Goal: Task Accomplishment & Management: Complete application form

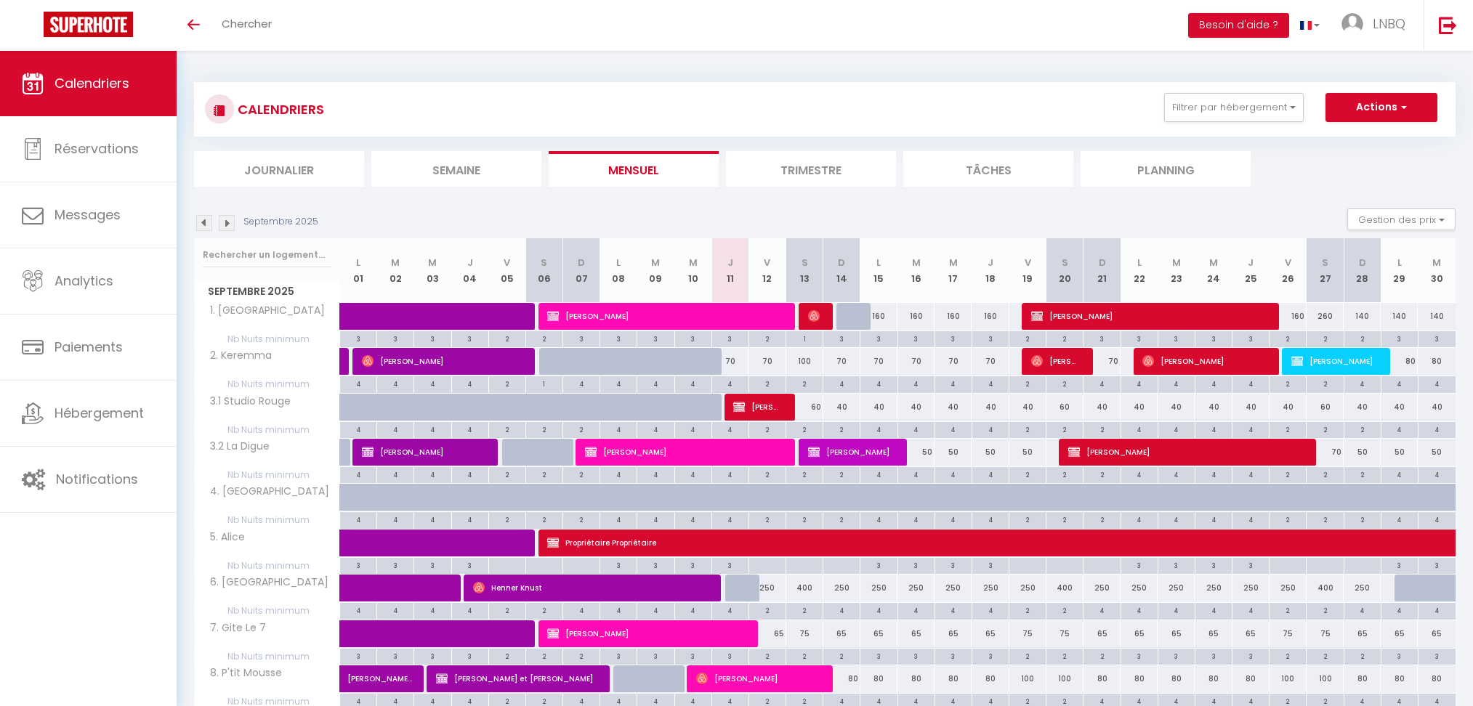
select select "0"
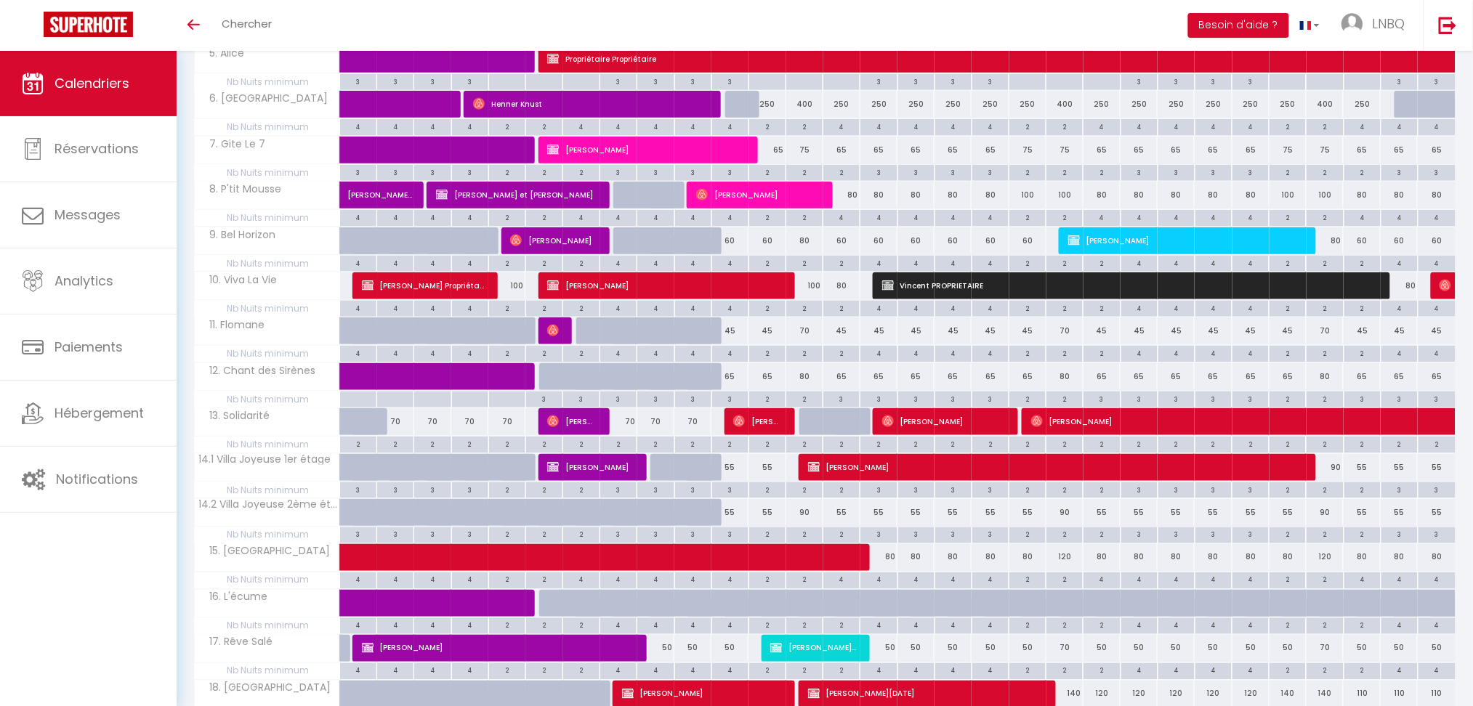
scroll to position [484, 0]
click at [783, 422] on span "[PERSON_NAME]" at bounding box center [757, 422] width 49 height 28
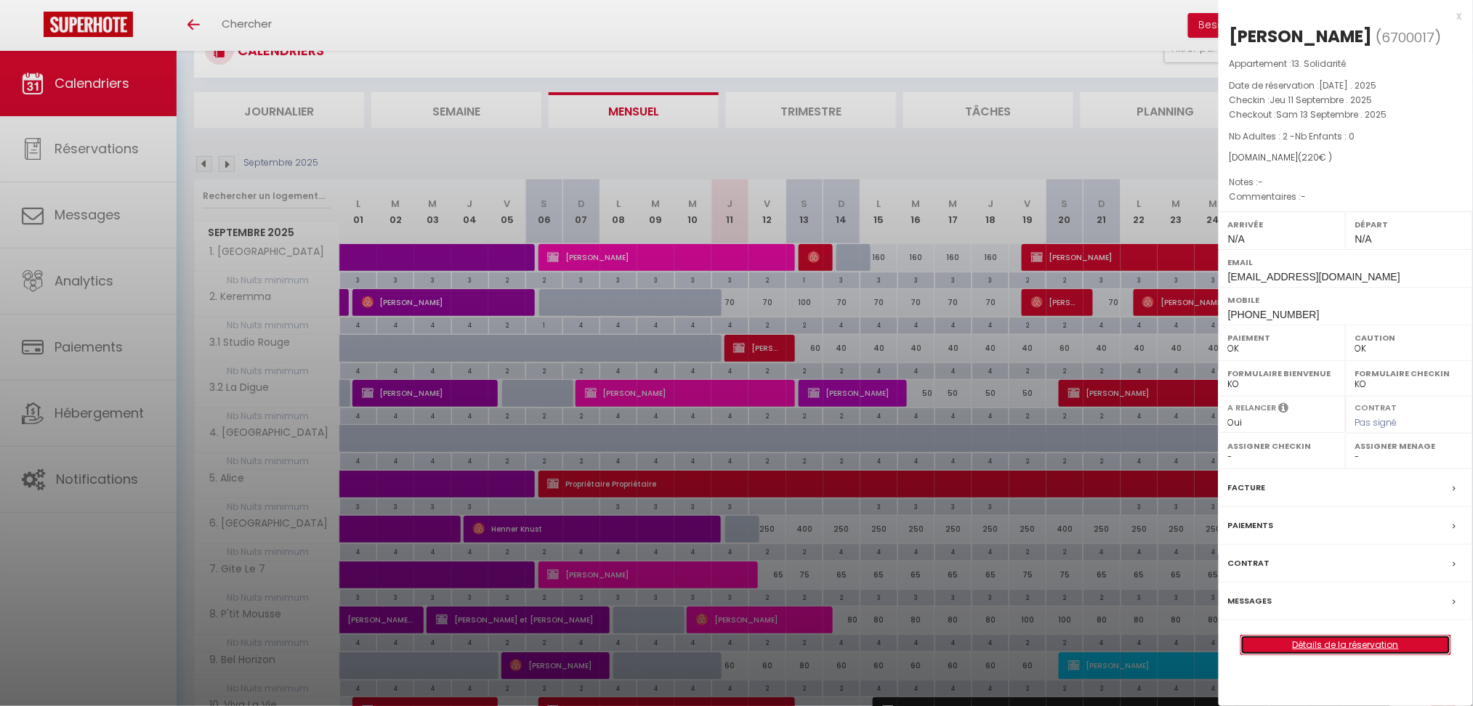
scroll to position [0, 0]
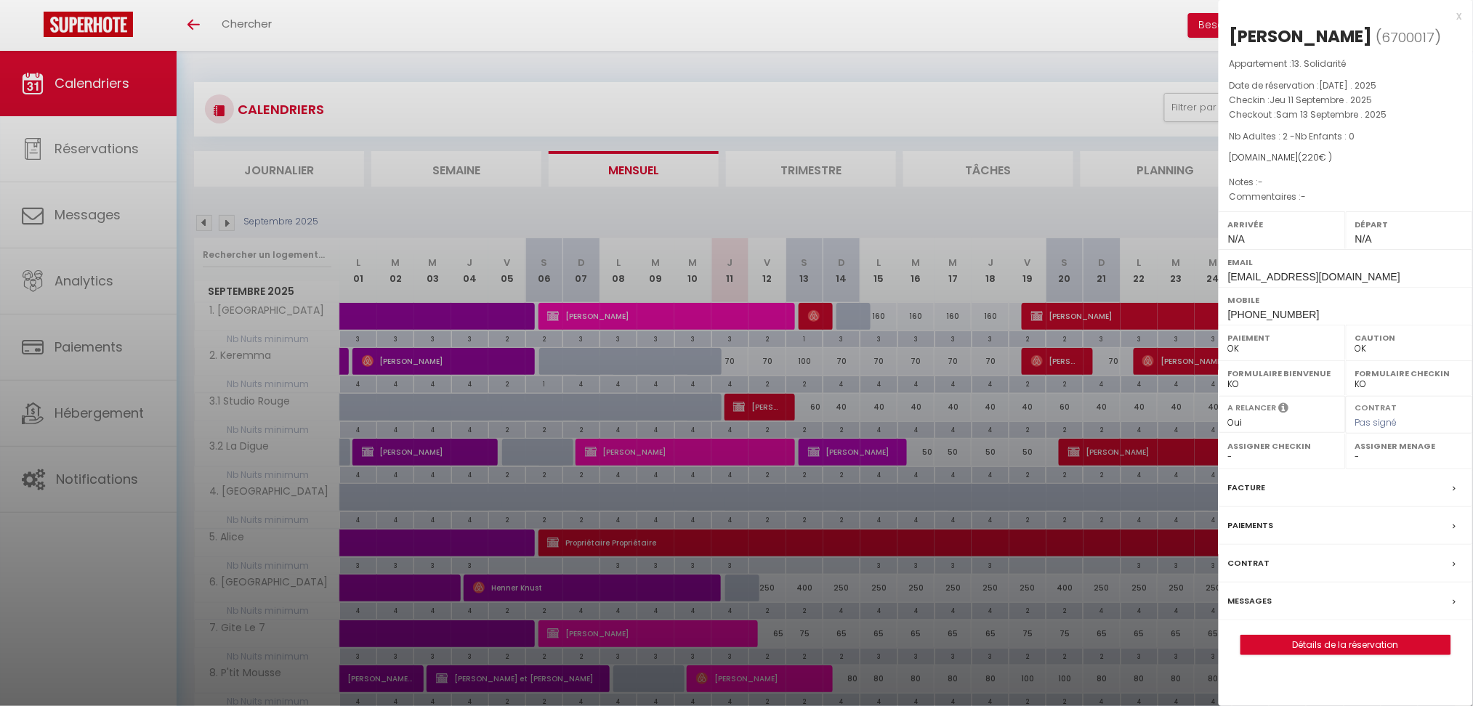
click at [902, 214] on div at bounding box center [736, 353] width 1473 height 706
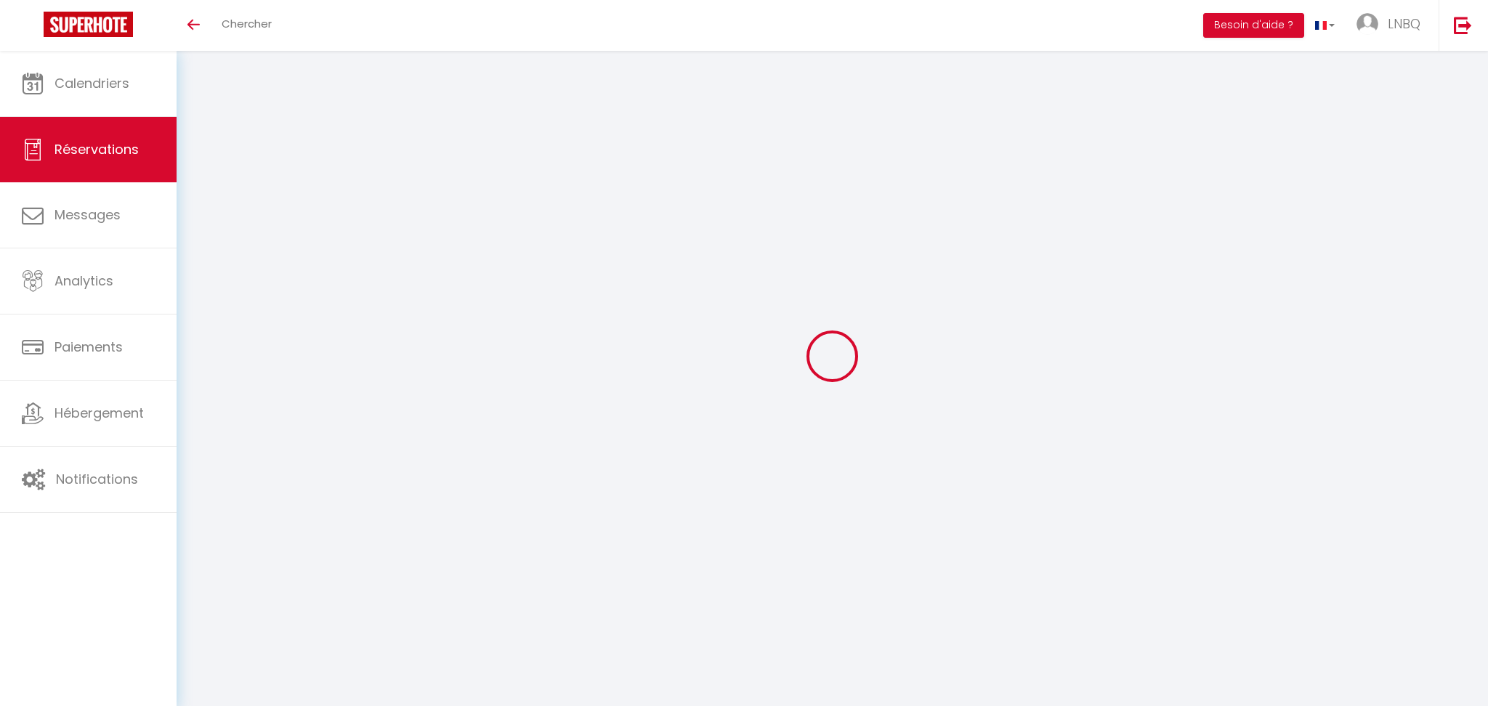
select select
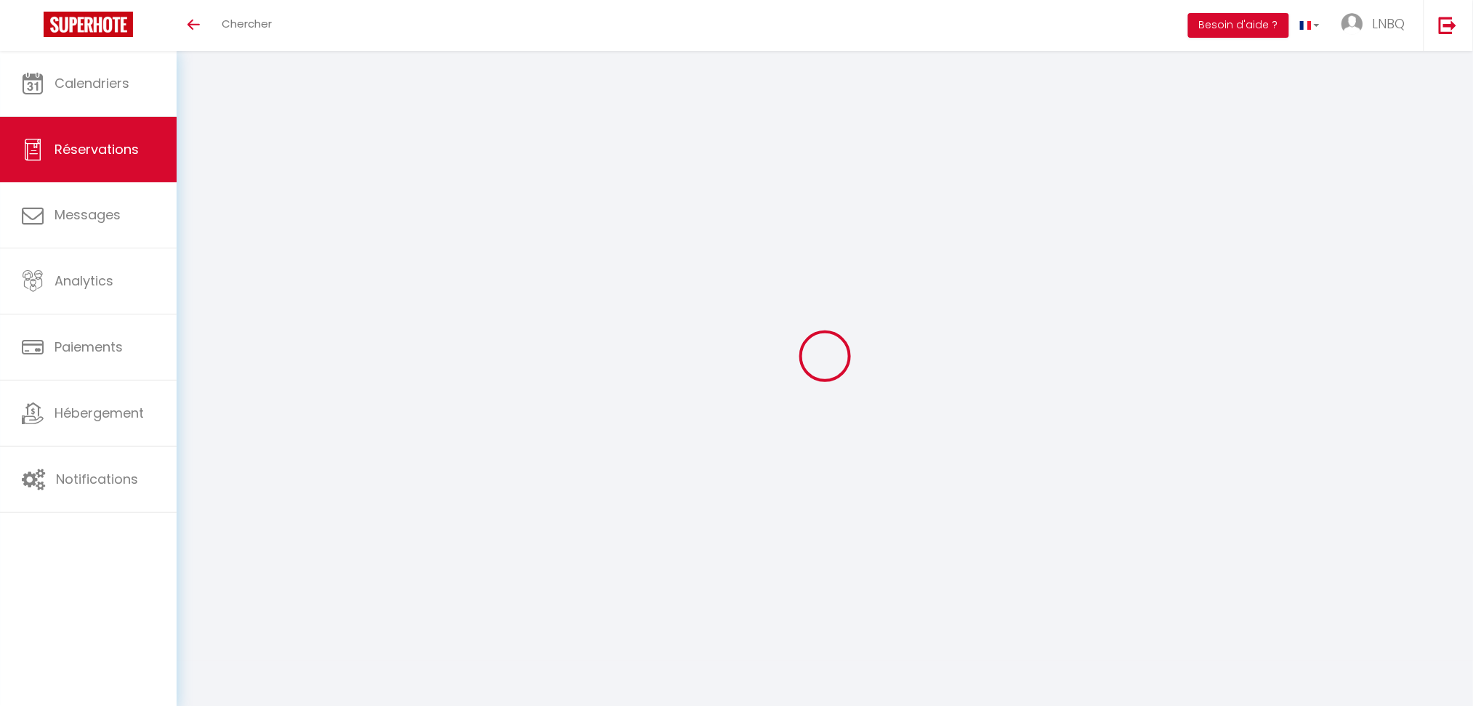
type input "Steve"
type input "Willaert"
type input "[EMAIL_ADDRESS][DOMAIN_NAME]"
type input "[PHONE_NUMBER]"
select select
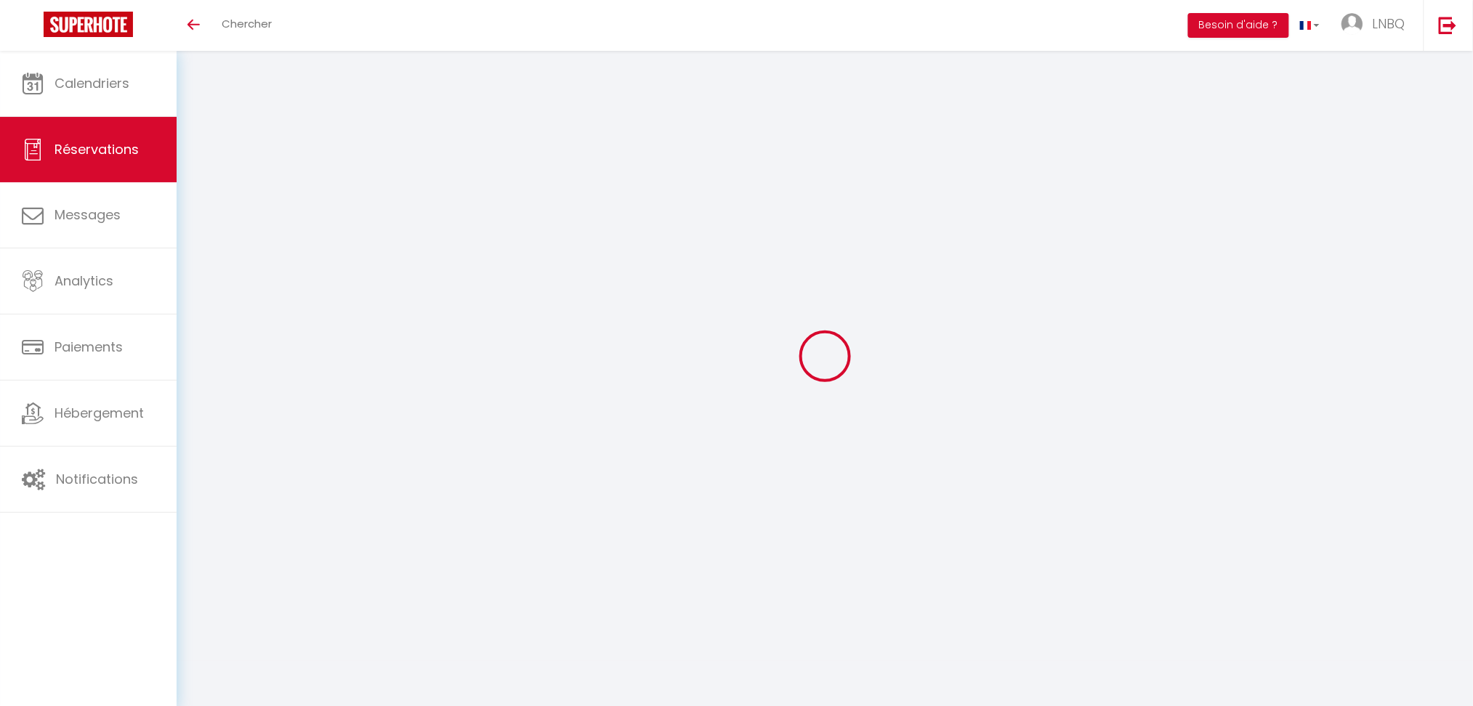
type input "46.08"
select select "54698"
select select "1"
select select
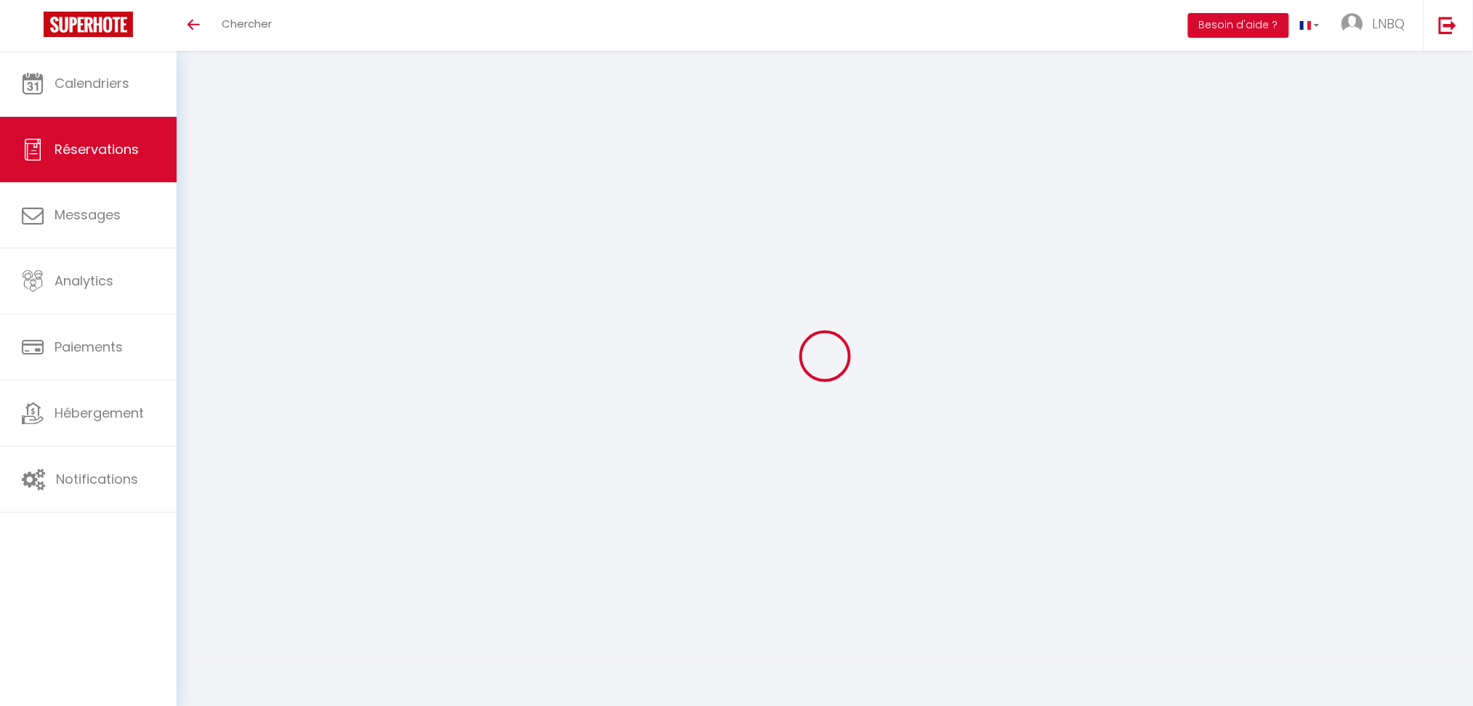
type input "2"
select select "12"
select select
type input "176"
checkbox input "false"
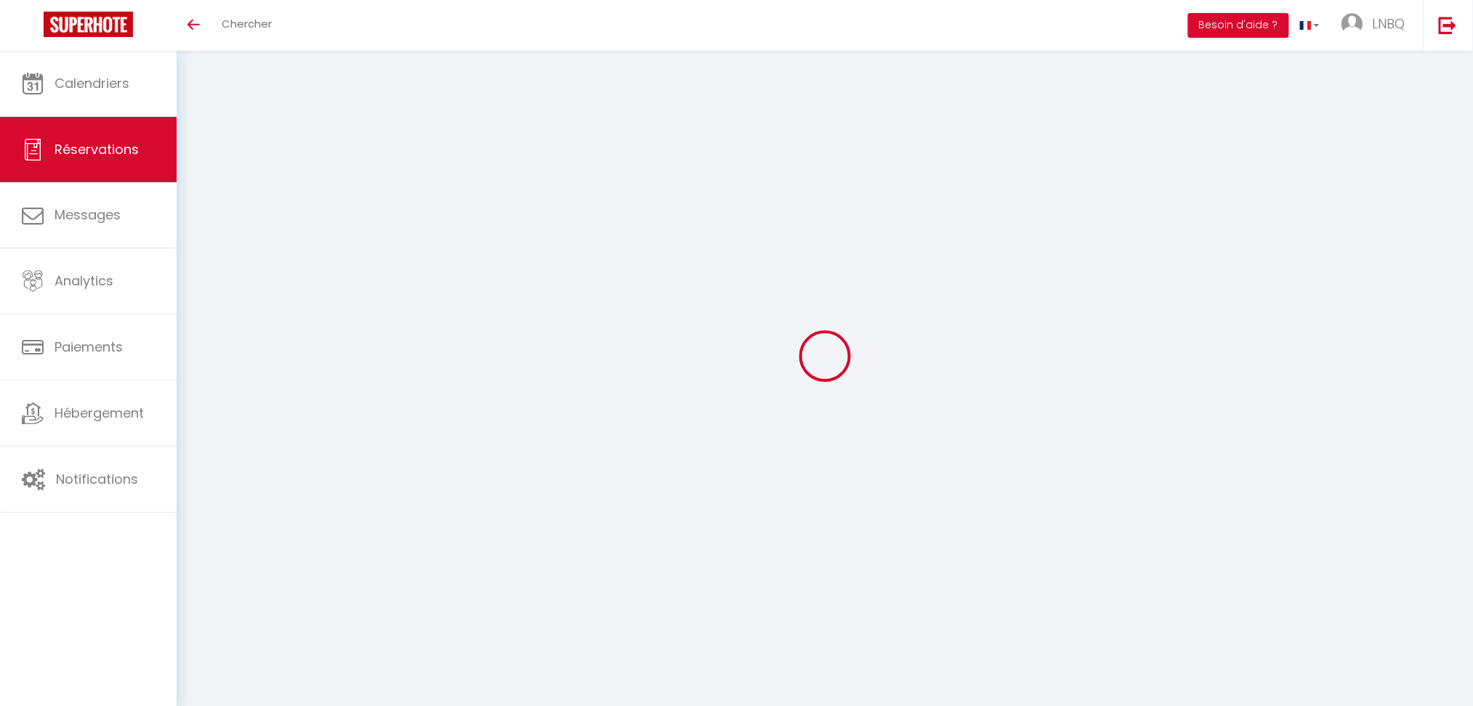
type input "0"
select select "1"
type input "0"
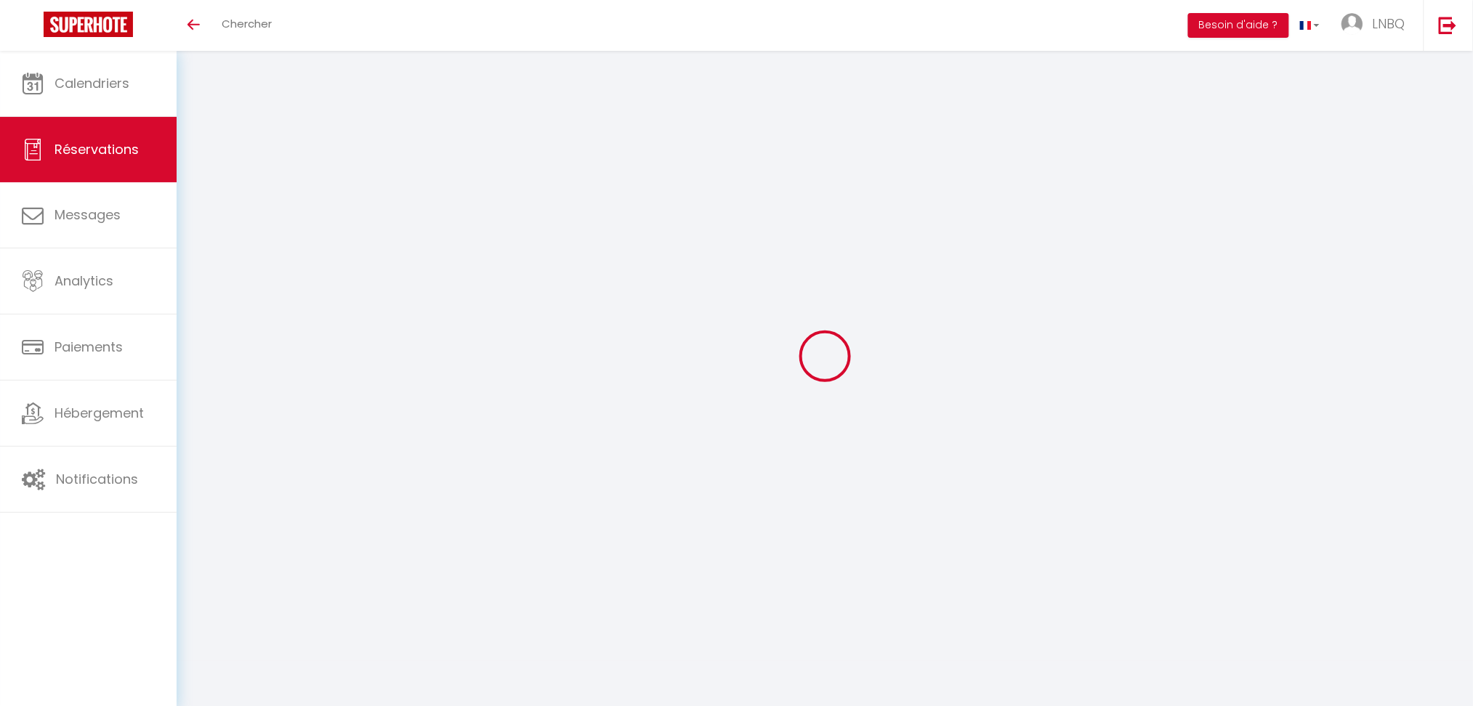
select select
select select "15"
checkbox input "false"
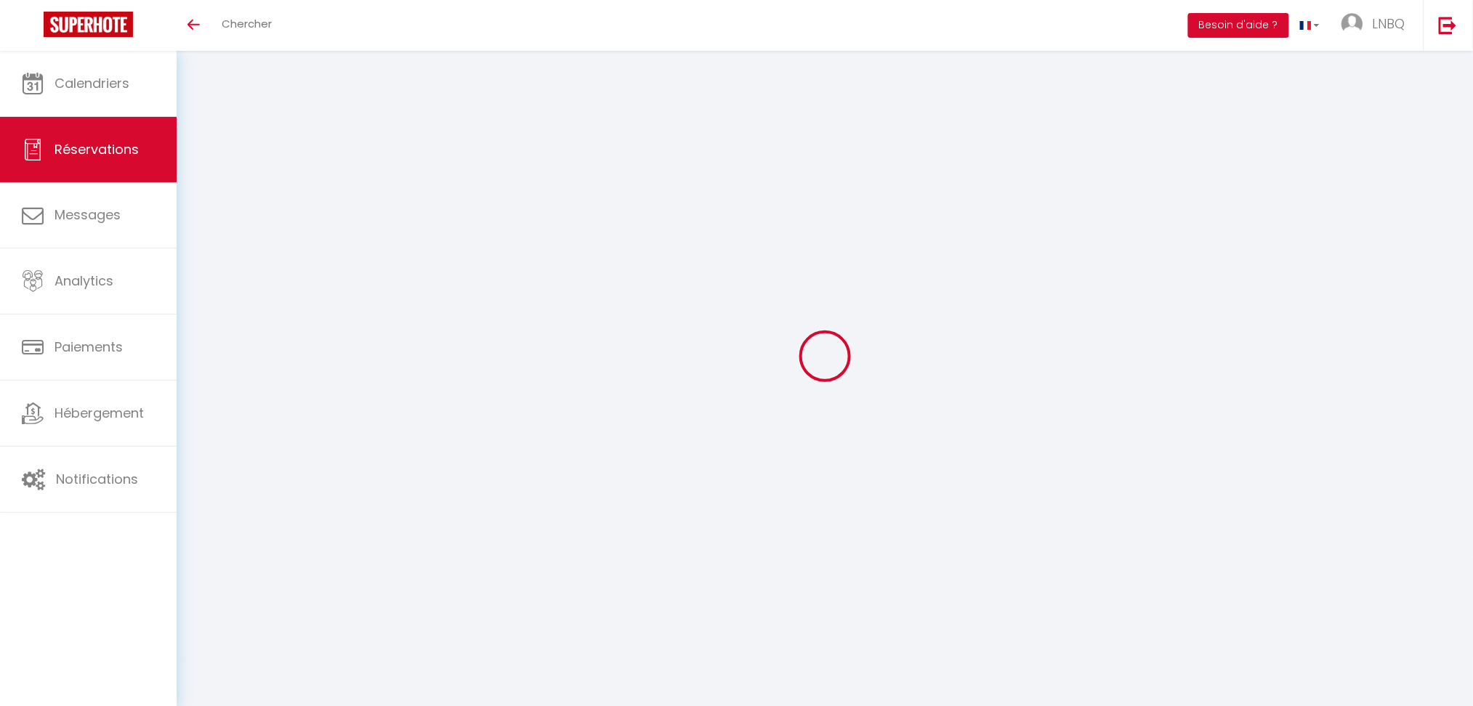
select select
checkbox input "false"
select select
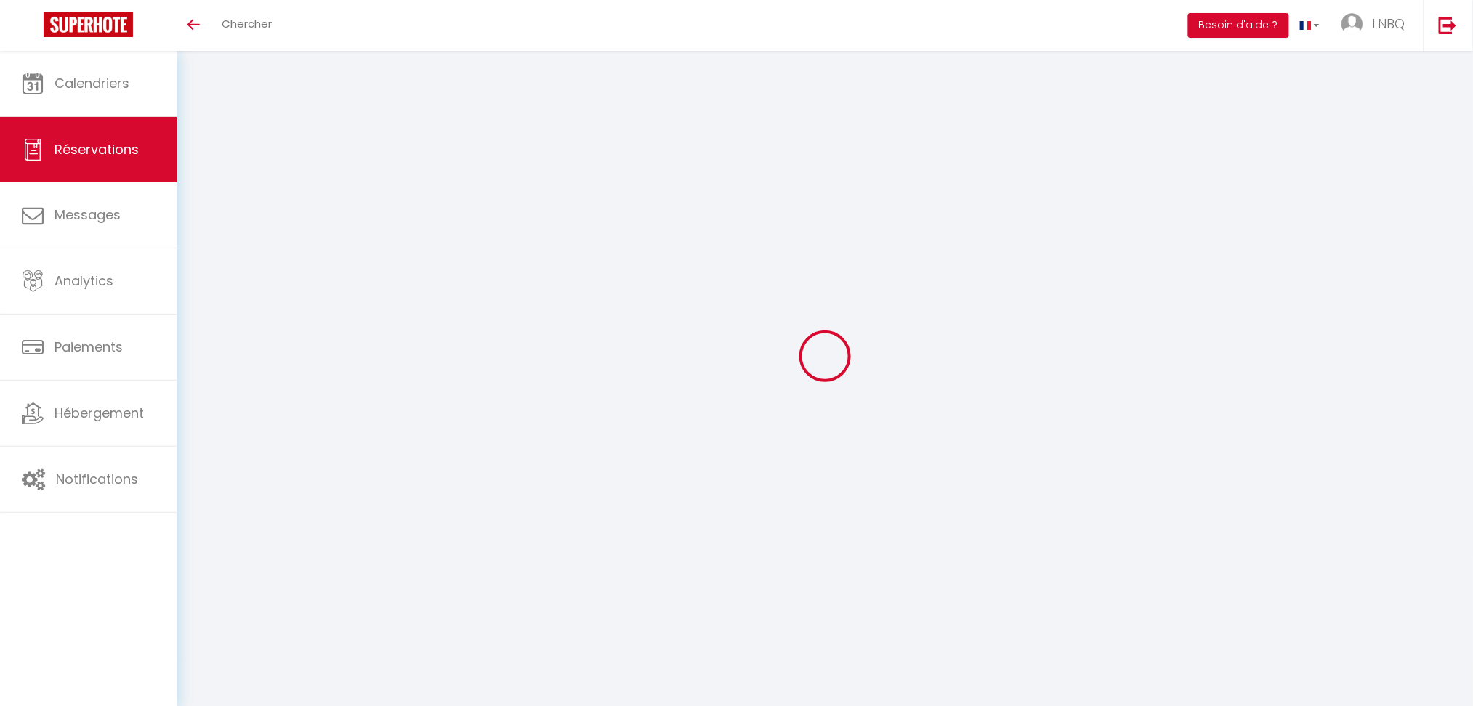
select select
checkbox input "false"
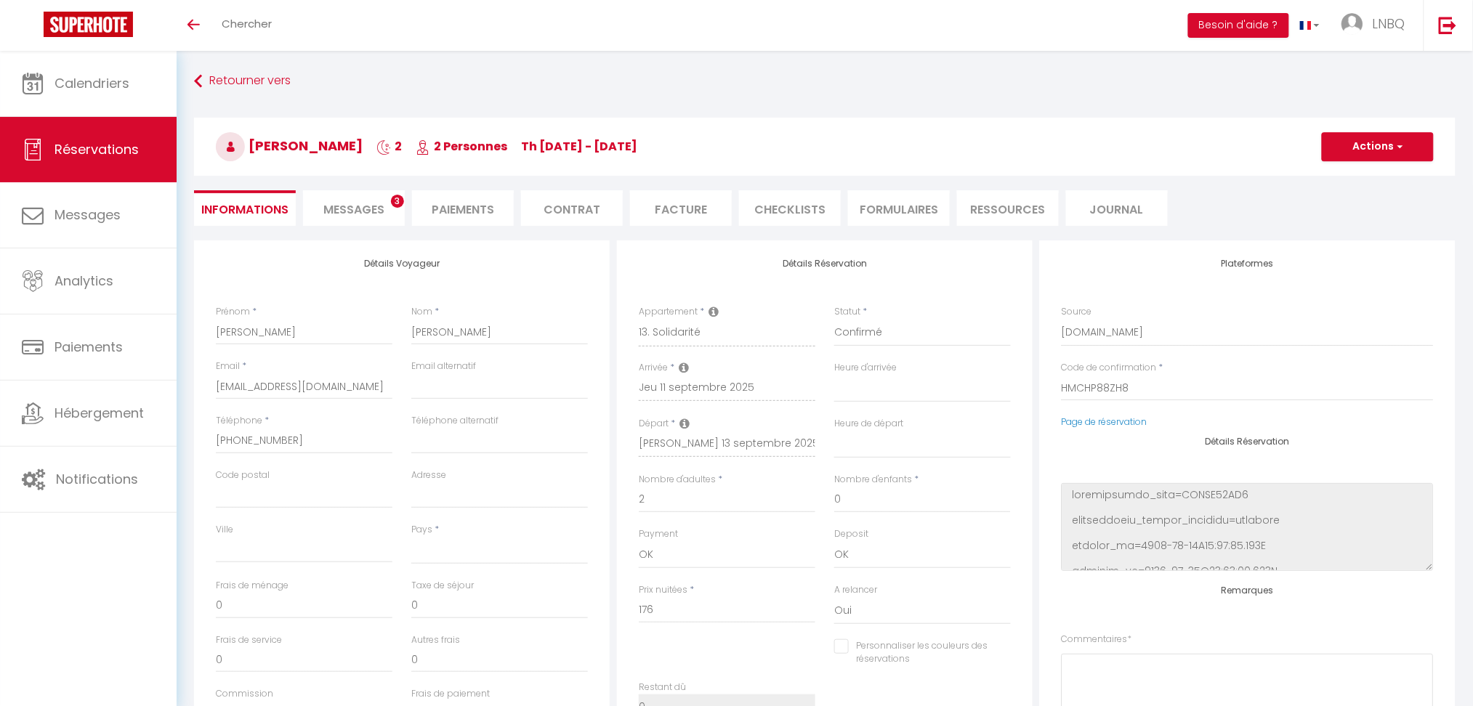
select select
type input "40"
type input "4"
select select
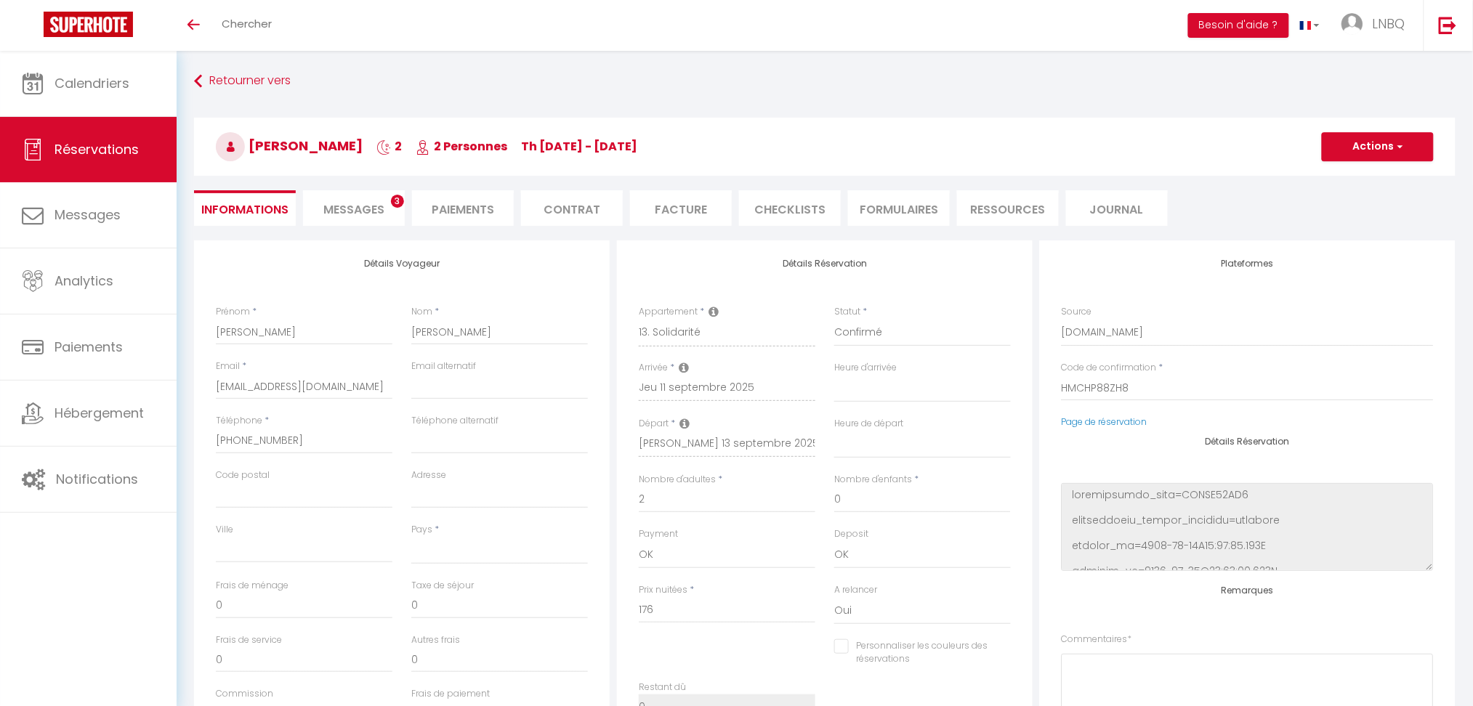
checkbox input "false"
select select
checkbox input "false"
select select
